Goal: Navigation & Orientation: Find specific page/section

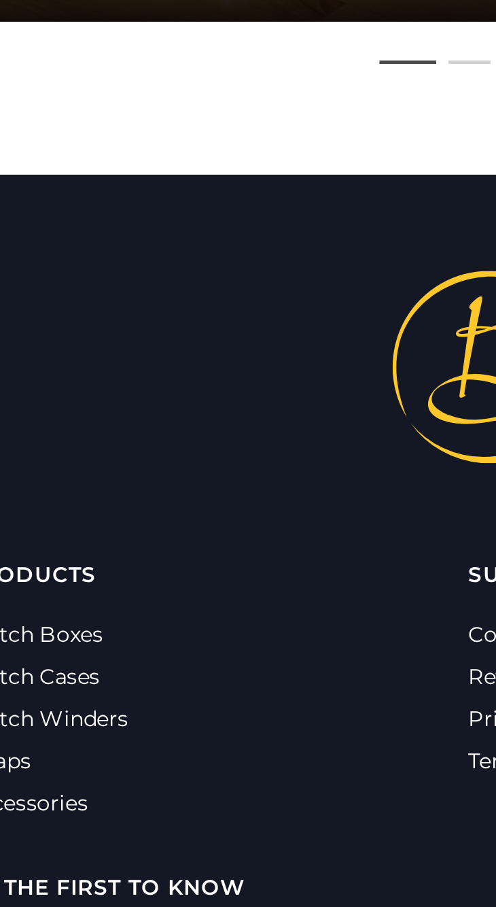
scroll to position [597, 0]
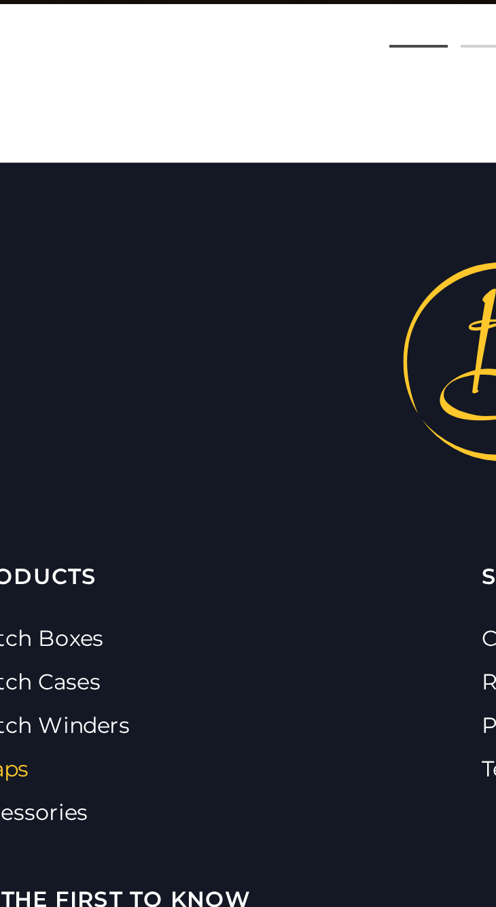
click at [39, 762] on link "Straps" at bounding box center [26, 758] width 30 height 12
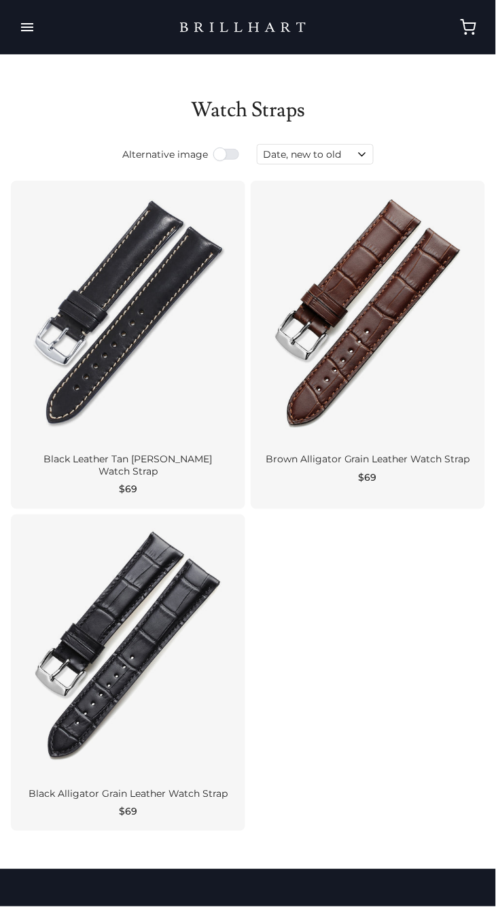
click at [230, 148] on input "Alternative image" at bounding box center [226, 155] width 27 height 14
checkbox input "true"
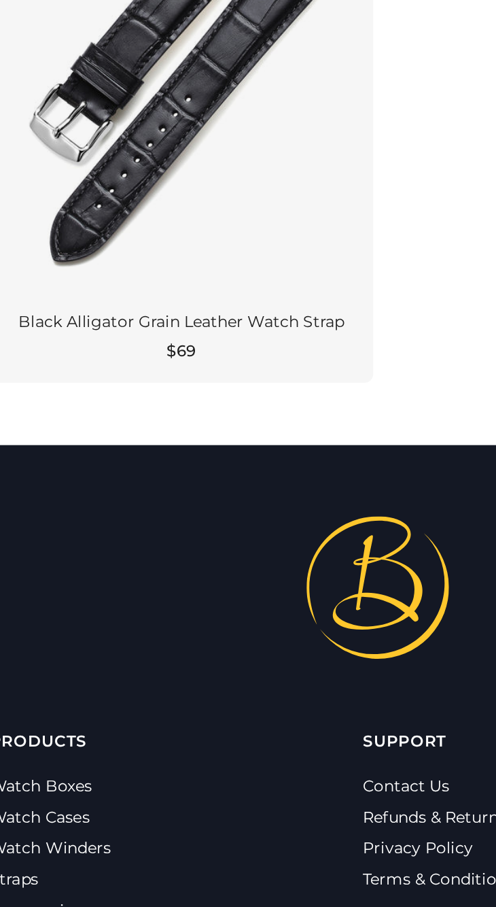
scroll to position [275, 0]
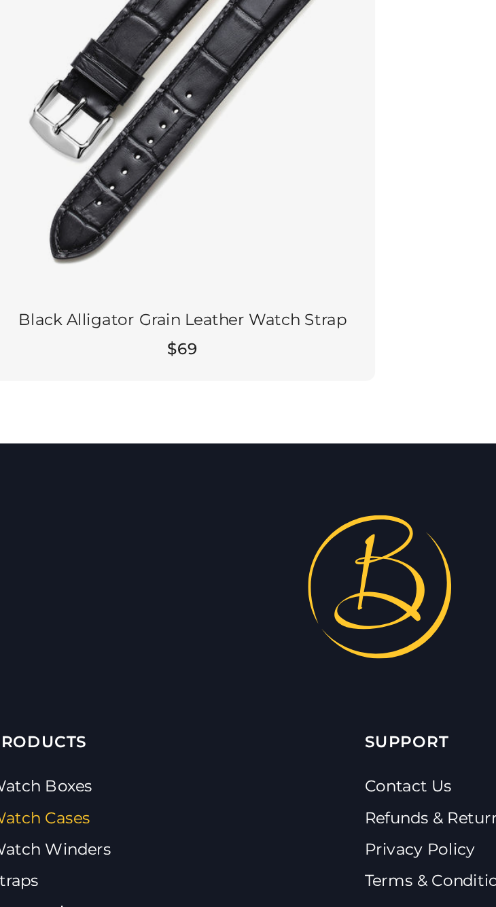
click at [51, 815] on link "Watch Cases" at bounding box center [41, 821] width 61 height 12
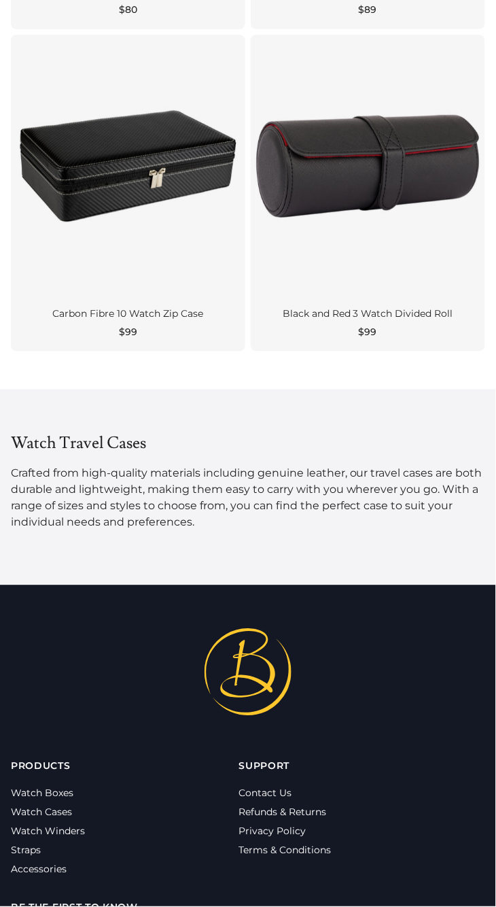
scroll to position [2106, 0]
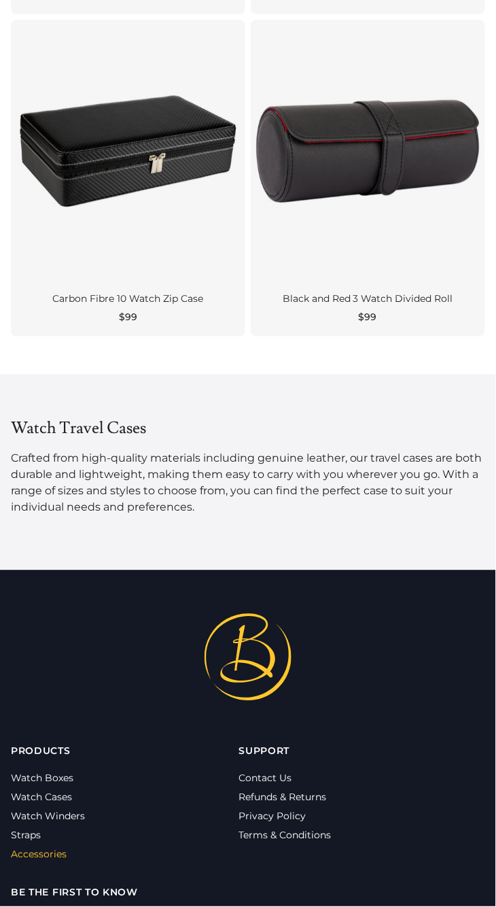
click at [45, 859] on link "Accessories" at bounding box center [39, 854] width 56 height 12
